Goal: Check status: Check status

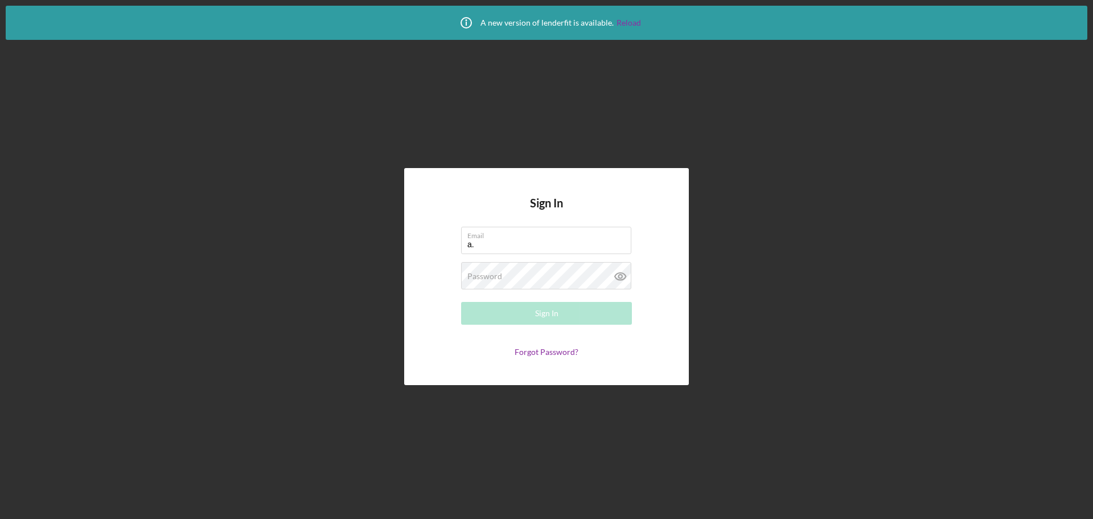
type input "[PERSON_NAME][EMAIL_ADDRESS][DOMAIN_NAME]"
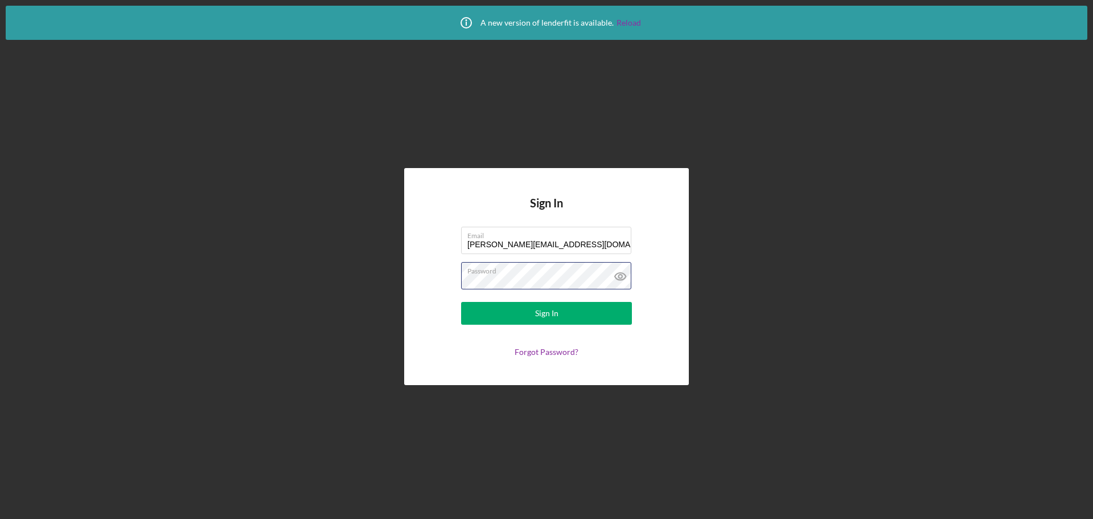
click at [461, 302] on button "Sign In" at bounding box center [546, 313] width 171 height 23
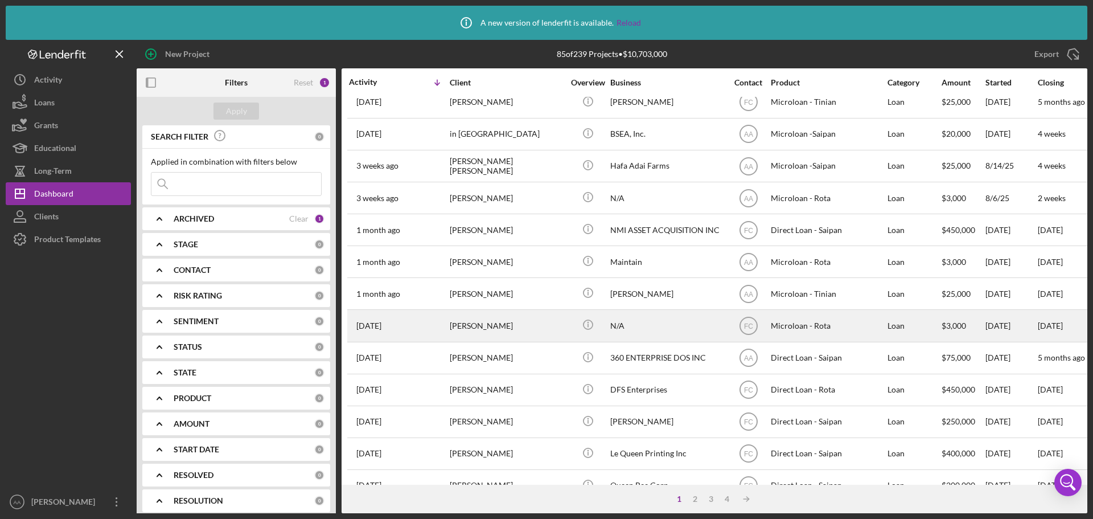
scroll to position [114, 0]
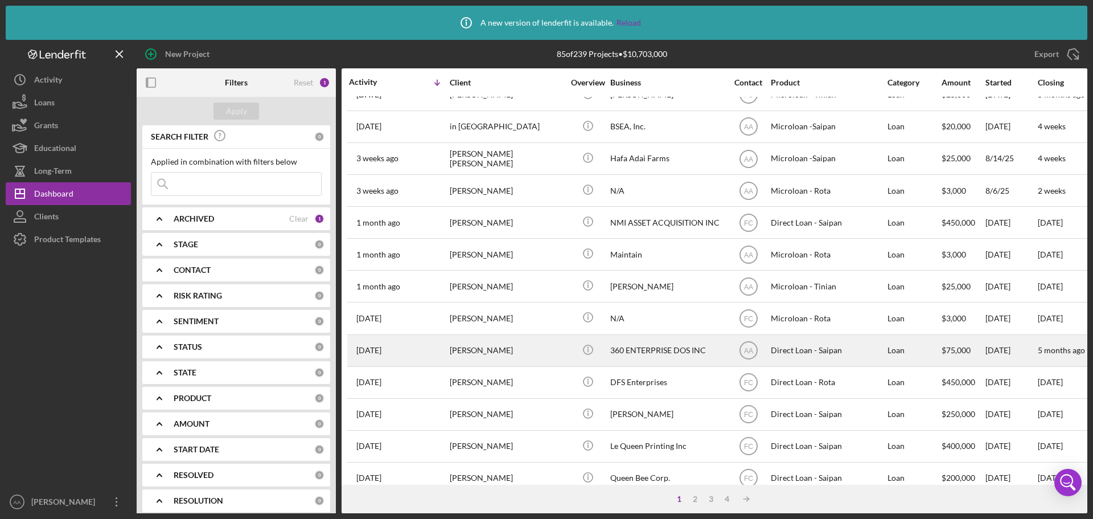
click at [538, 357] on div "[PERSON_NAME]" at bounding box center [507, 350] width 114 height 30
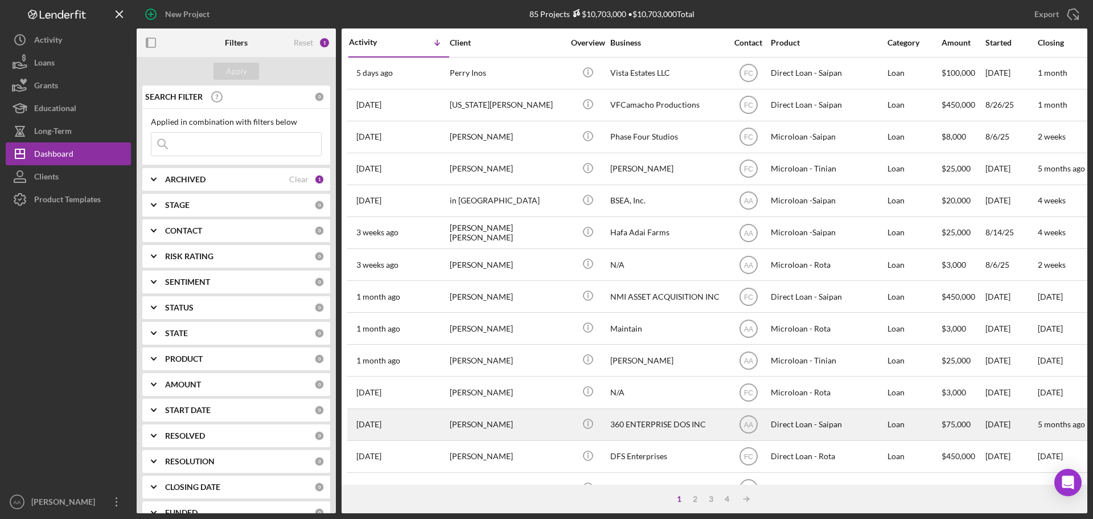
click at [664, 421] on div "360 ENTERPRISE DOS INC" at bounding box center [667, 424] width 114 height 30
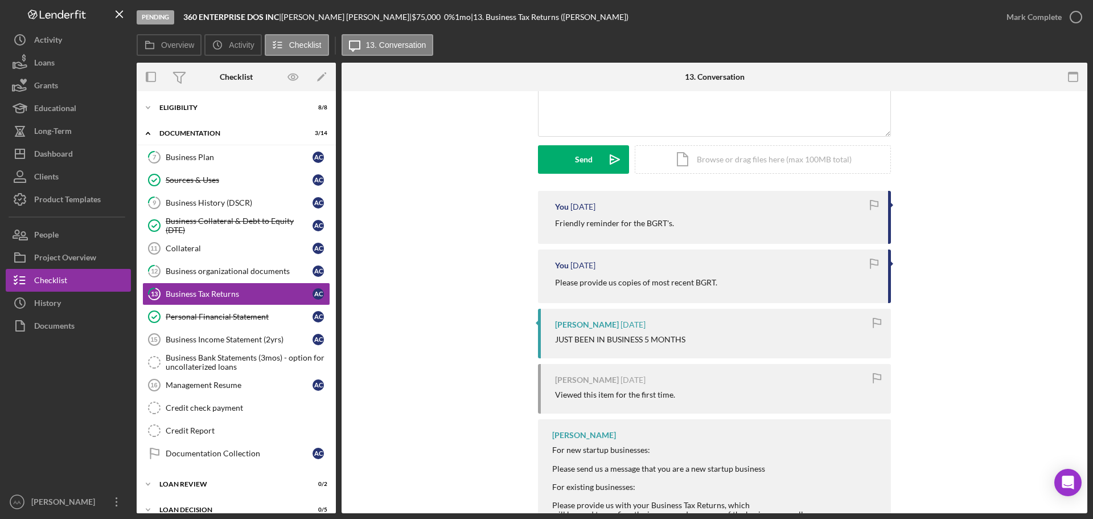
scroll to position [3, 0]
